Goal: Task Accomplishment & Management: Use online tool/utility

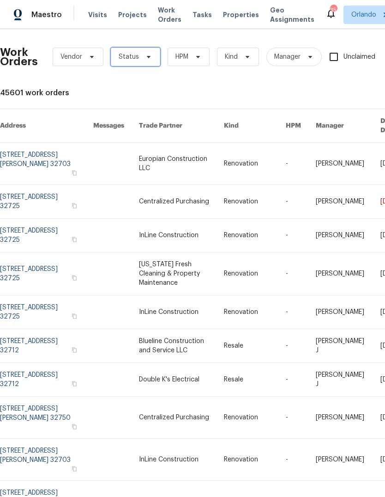
click at [149, 56] on icon at bounding box center [148, 56] width 7 height 7
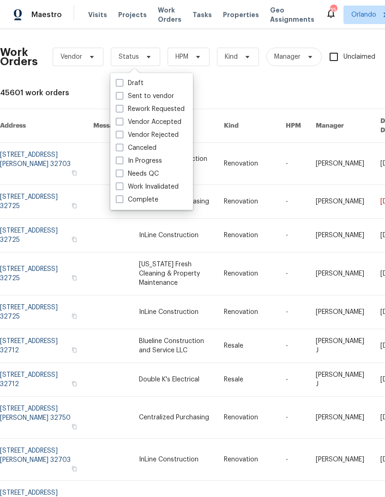
click at [158, 173] on label "Needs QC" at bounding box center [137, 173] width 43 height 9
click at [122, 173] on input "Needs QC" at bounding box center [119, 172] width 6 height 6
checkbox input "true"
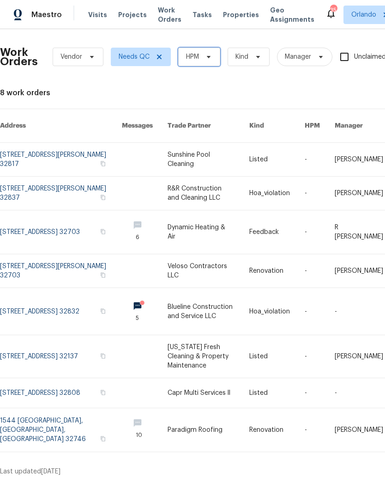
click at [216, 56] on span "HPM" at bounding box center [199, 57] width 42 height 18
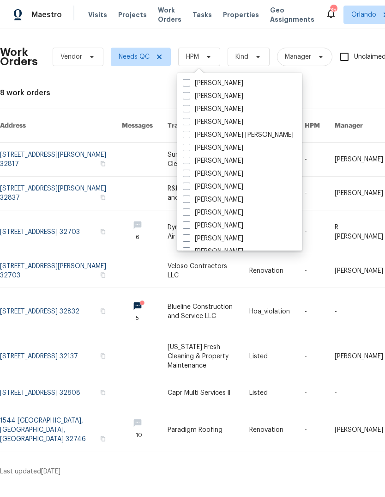
click at [221, 97] on label "[PERSON_NAME]" at bounding box center [213, 95] width 61 height 9
click at [189, 97] on input "[PERSON_NAME]" at bounding box center [186, 94] width 6 height 6
checkbox input "true"
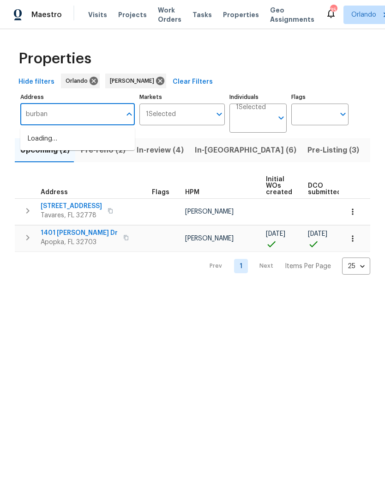
type input "burbank"
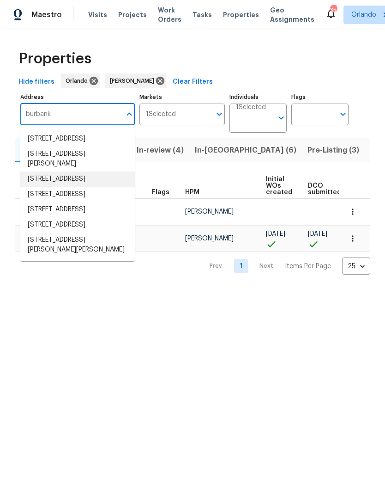
click at [115, 185] on li "3048 Burbank Ln The Villages FL 32162" at bounding box center [77, 178] width 115 height 15
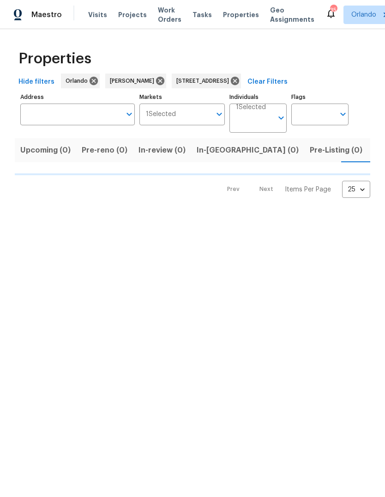
type input "3048 Burbank Ln The Villages FL 32162"
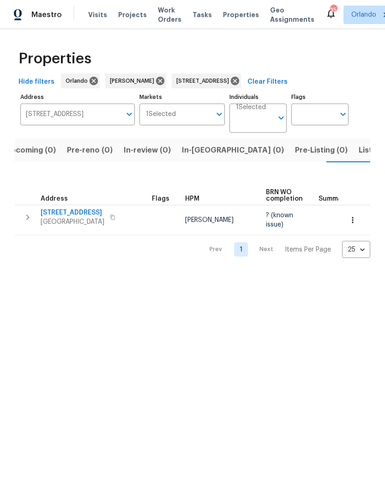
click at [82, 210] on span "[STREET_ADDRESS]" at bounding box center [73, 212] width 64 height 9
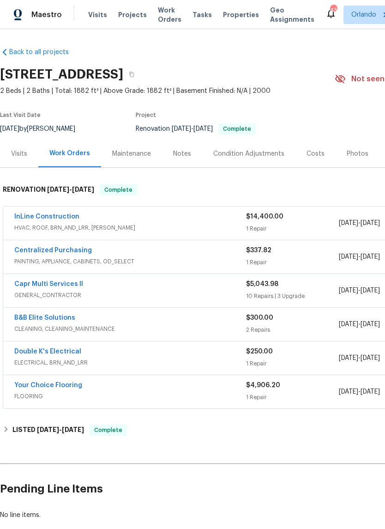
click at [57, 218] on link "InLine Construction" at bounding box center [46, 216] width 65 height 6
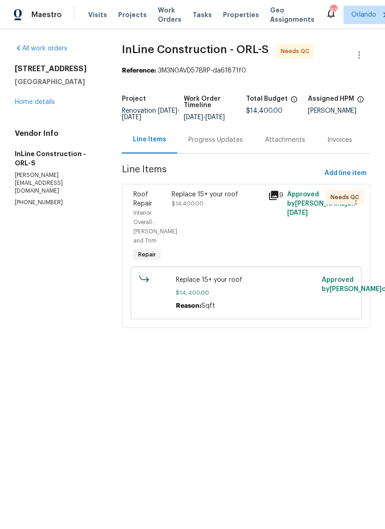
click at [208, 208] on div "Replace 15+ your roof $14,400.00" at bounding box center [217, 199] width 91 height 18
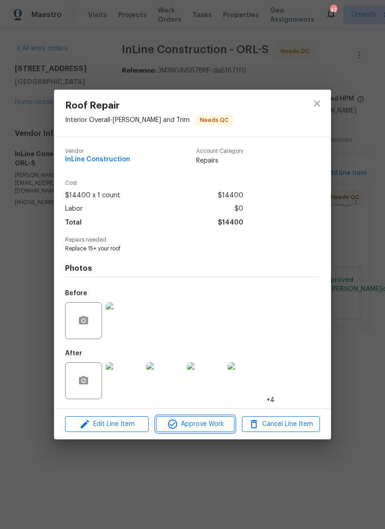
click at [210, 427] on span "Approve Work" at bounding box center [195, 424] width 73 height 12
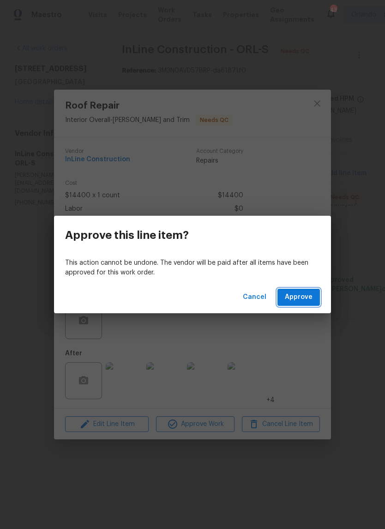
click at [298, 299] on span "Approve" at bounding box center [299, 297] width 28 height 12
